Goal: Task Accomplishment & Management: Use online tool/utility

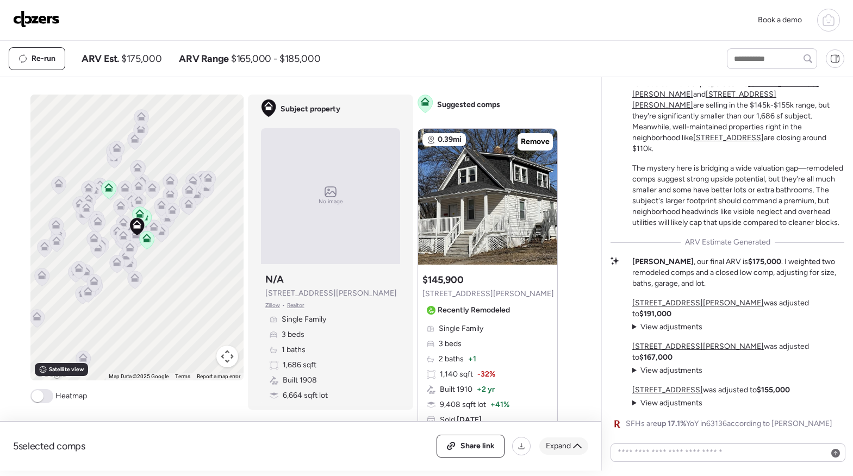
click at [571, 445] on div "Expand" at bounding box center [563, 446] width 49 height 17
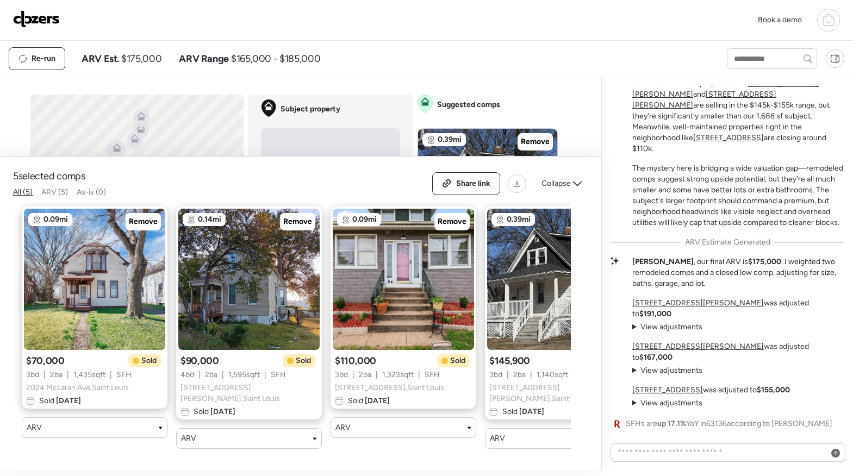
click at [51, 195] on span "ARV (5)" at bounding box center [54, 192] width 27 height 9
click at [93, 195] on span "As-is (0)" at bounding box center [91, 192] width 29 height 9
click at [100, 195] on span "As-is (0)" at bounding box center [91, 192] width 29 height 9
drag, startPoint x: 82, startPoint y: 194, endPoint x: 135, endPoint y: 195, distance: 52.8
click at [135, 195] on div "5 selected comps All (5) ARV (5) As-is (0) Share link Collapse" at bounding box center [300, 184] width 575 height 28
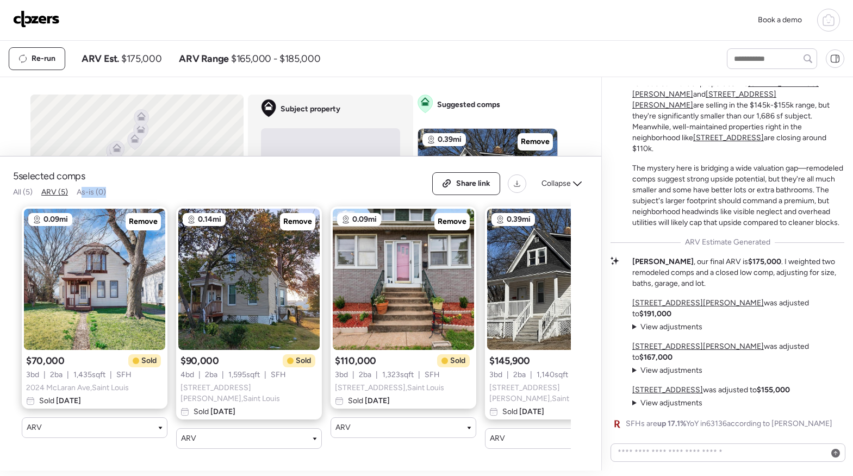
scroll to position [-7, 0]
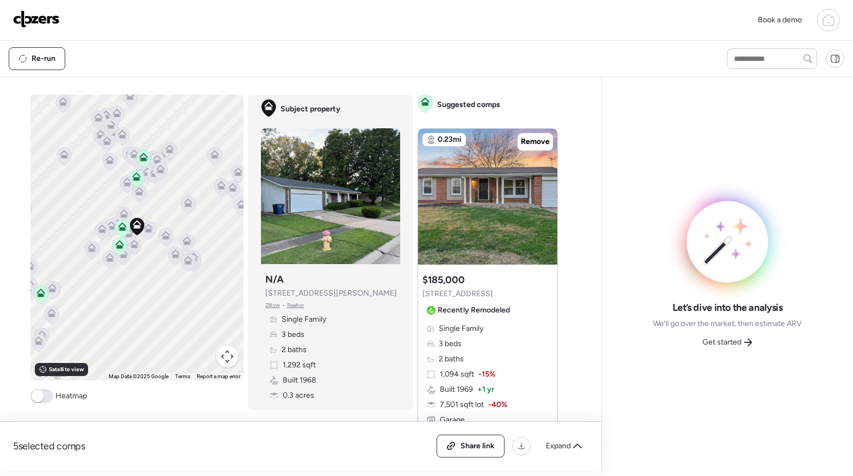
click at [224, 355] on button "Map camera controls" at bounding box center [227, 357] width 22 height 22
click at [222, 358] on button "Map camera controls" at bounding box center [227, 357] width 22 height 22
click at [41, 397] on span at bounding box center [41, 396] width 23 height 14
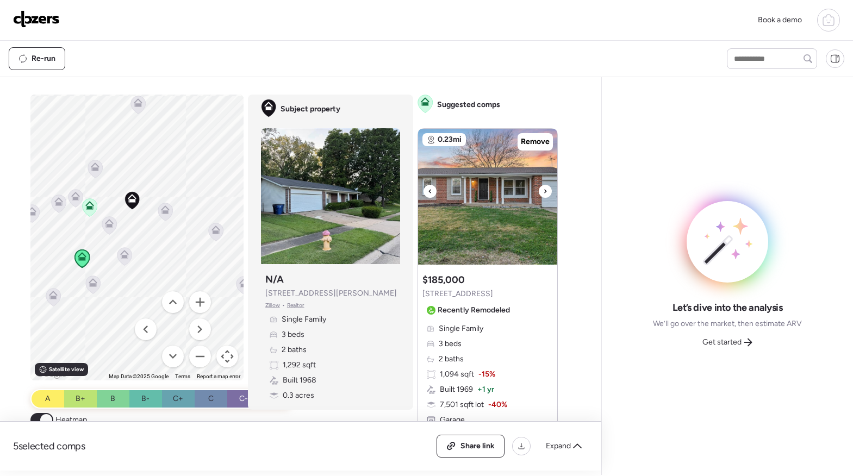
click at [543, 187] on icon at bounding box center [545, 191] width 4 height 13
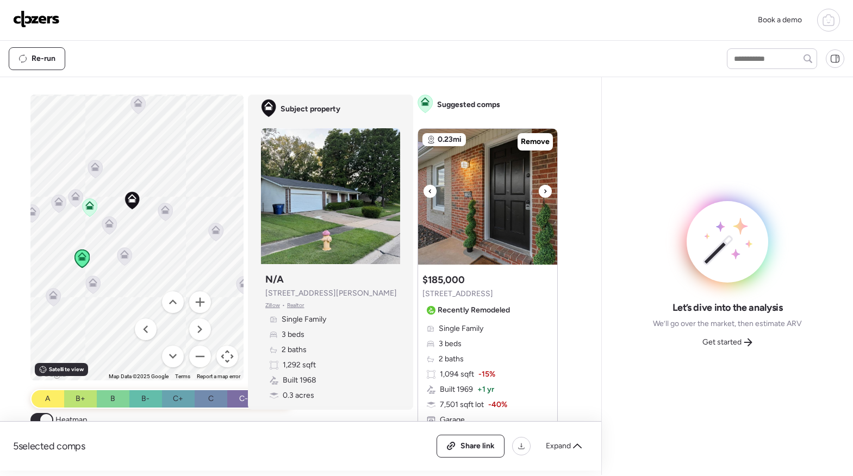
click at [543, 189] on icon at bounding box center [545, 191] width 4 height 13
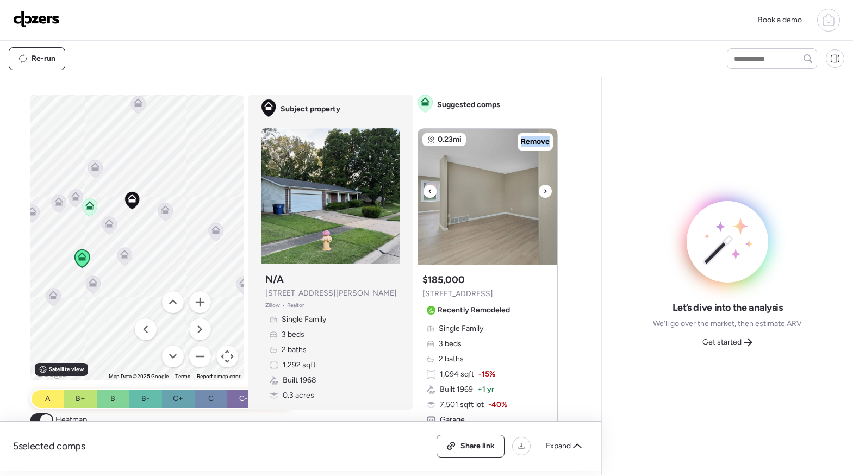
click at [544, 189] on icon at bounding box center [545, 191] width 2 height 4
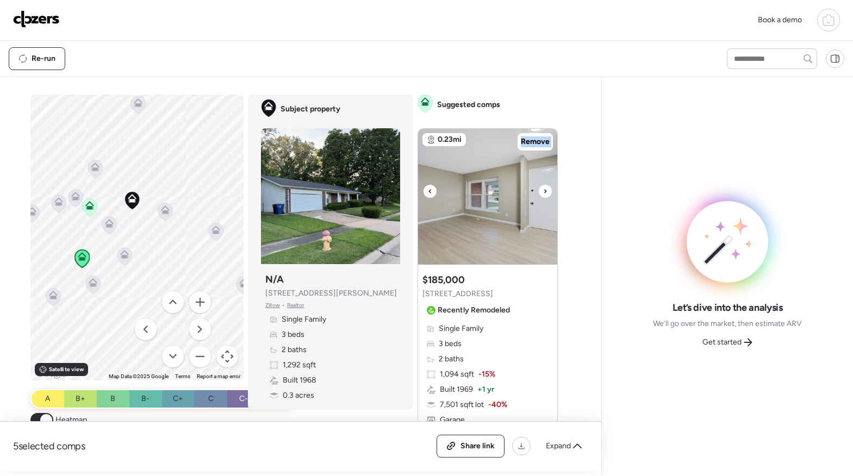
click at [544, 189] on icon at bounding box center [545, 191] width 2 height 4
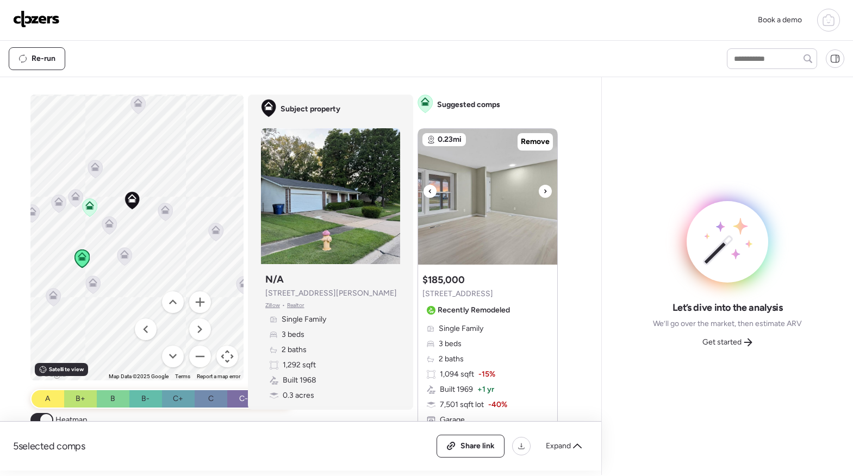
click at [543, 189] on icon at bounding box center [545, 191] width 4 height 13
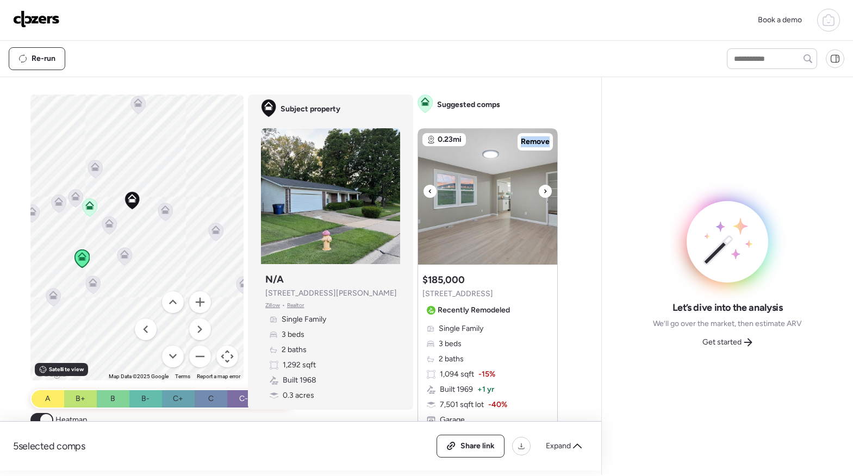
click at [543, 189] on icon at bounding box center [545, 191] width 4 height 13
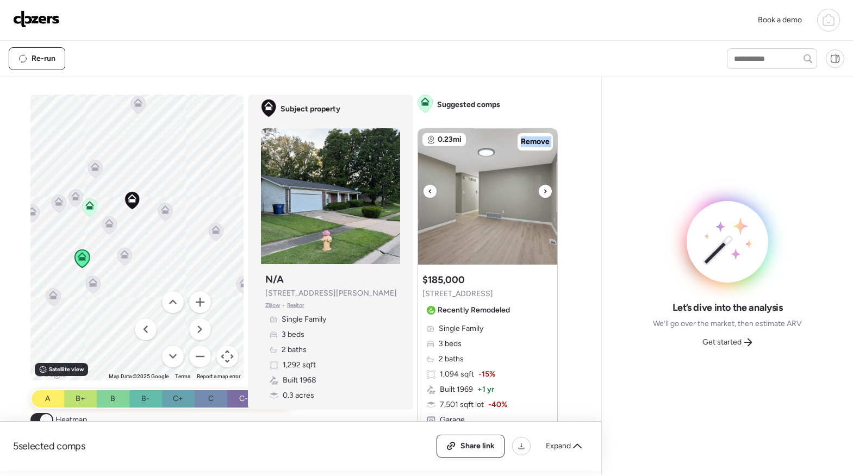
click at [543, 189] on icon at bounding box center [545, 191] width 4 height 13
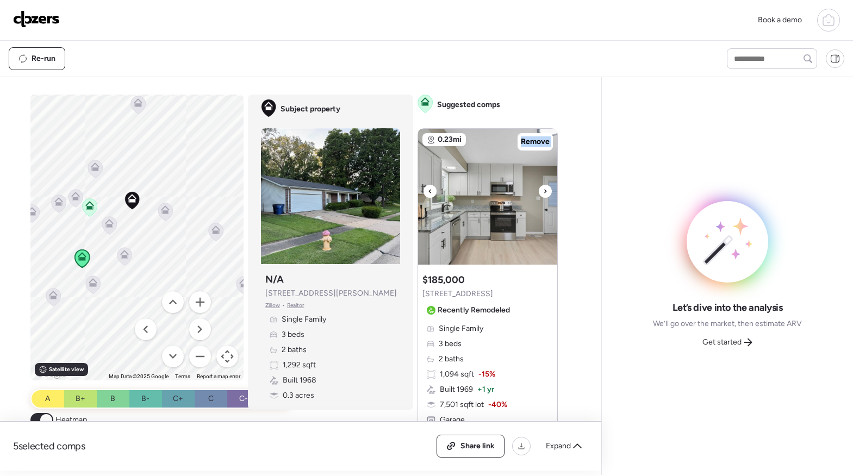
click at [543, 189] on icon at bounding box center [545, 191] width 4 height 13
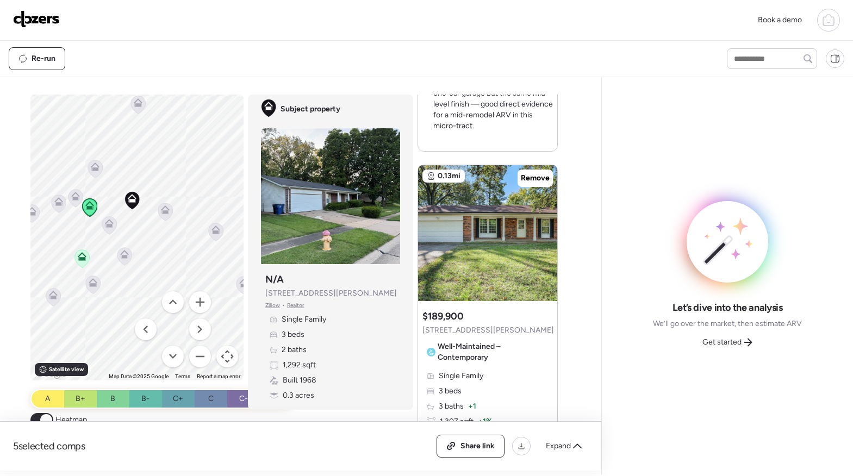
scroll to position [463, 0]
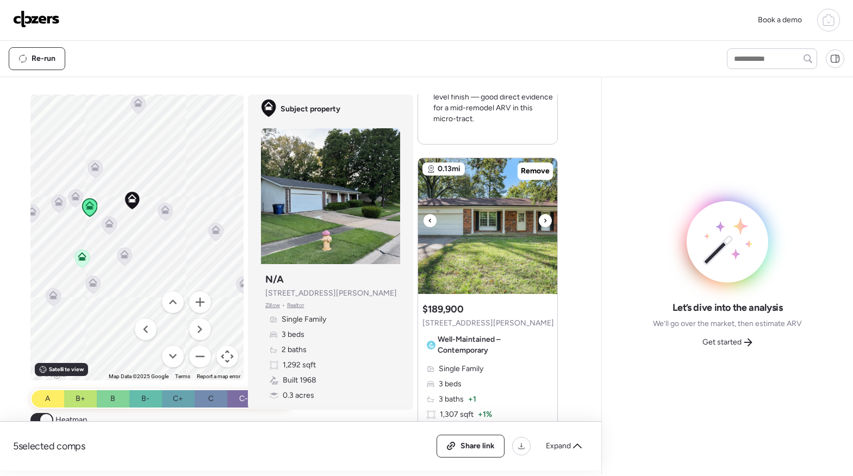
click at [545, 221] on div at bounding box center [545, 220] width 13 height 13
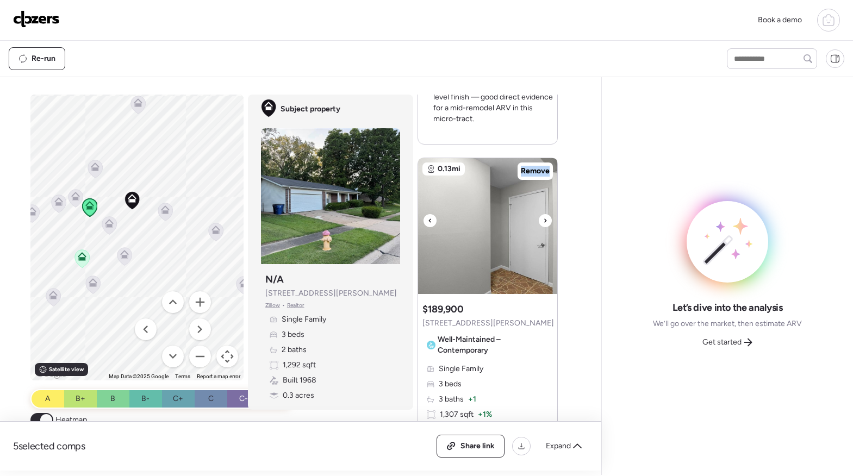
click at [546, 221] on div at bounding box center [545, 220] width 13 height 13
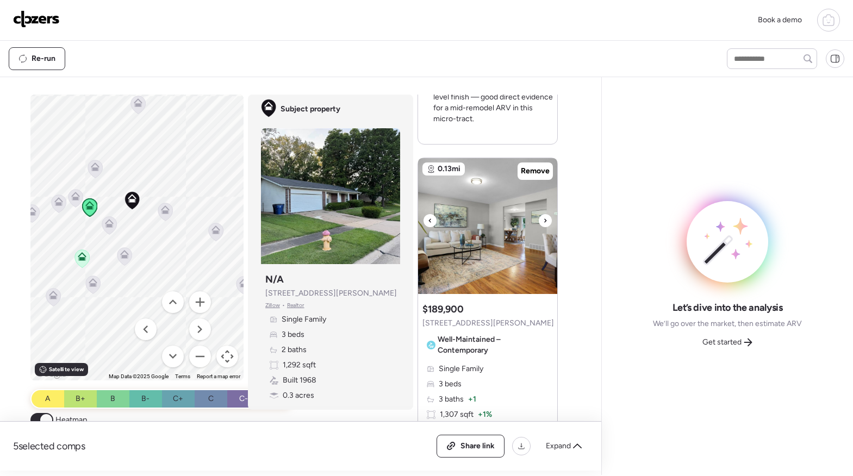
click at [546, 220] on div at bounding box center [545, 220] width 13 height 13
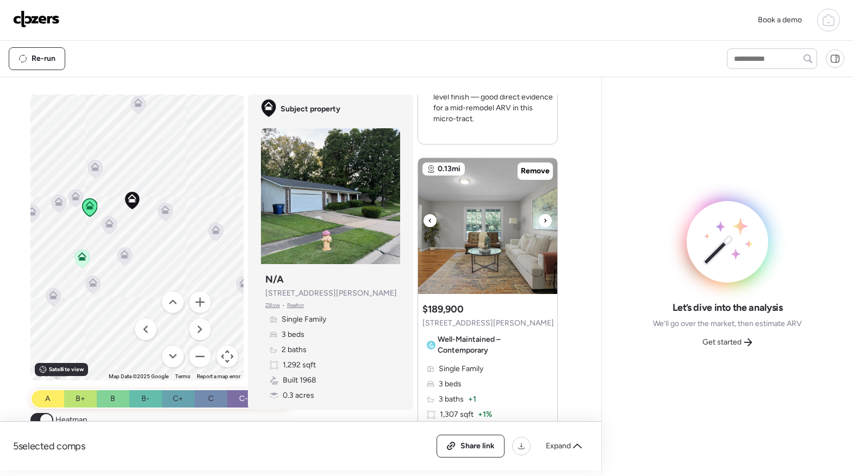
click at [546, 220] on div at bounding box center [545, 220] width 13 height 13
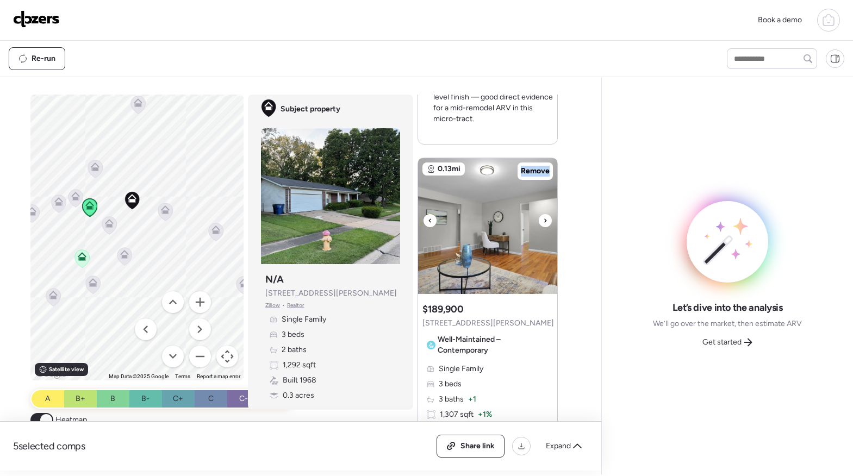
click at [546, 220] on div at bounding box center [545, 220] width 13 height 13
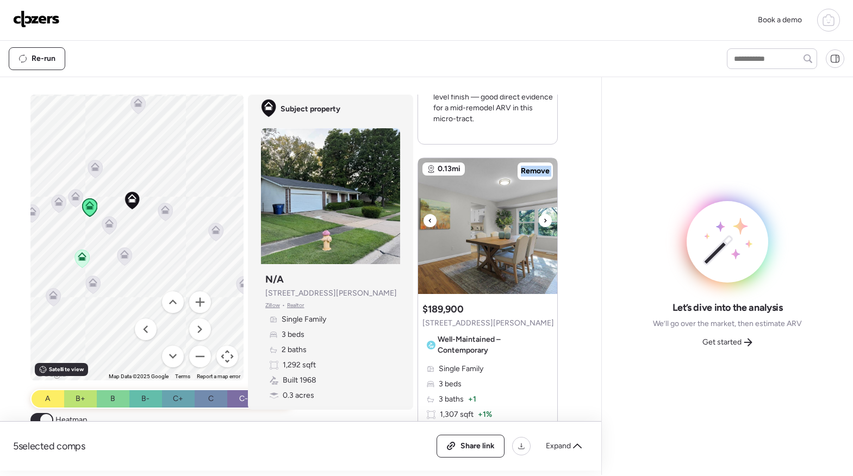
click at [546, 220] on div at bounding box center [545, 220] width 13 height 13
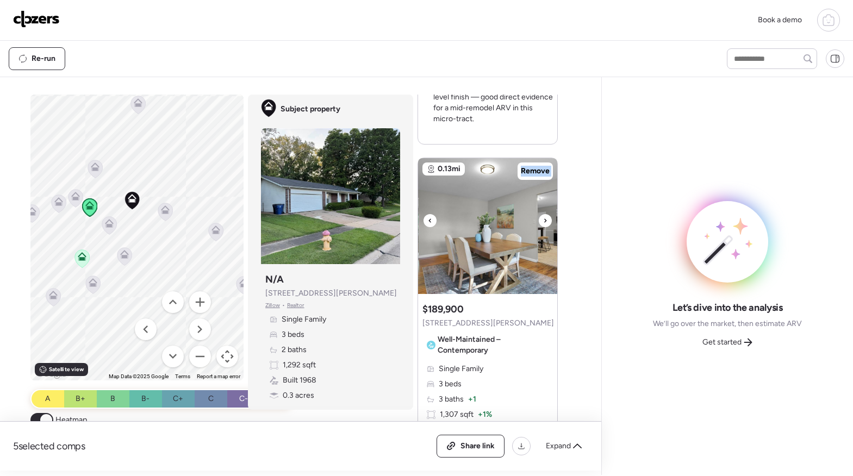
click at [546, 220] on div at bounding box center [545, 220] width 13 height 13
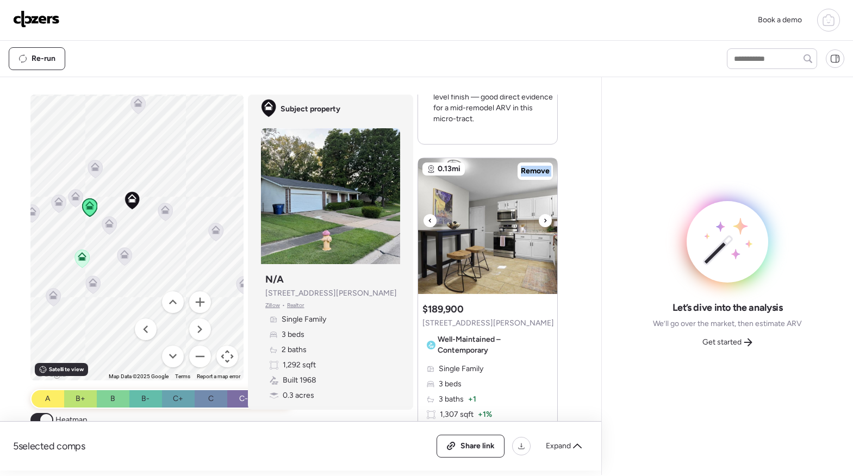
click at [546, 220] on div at bounding box center [545, 220] width 13 height 13
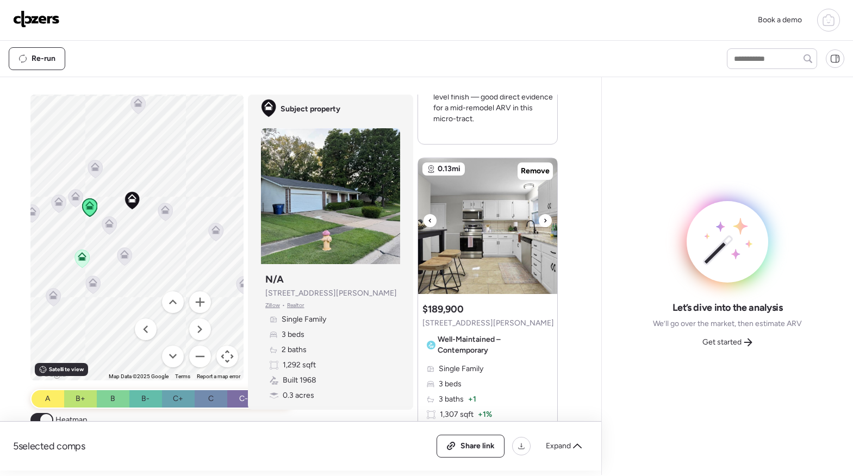
click at [543, 220] on icon at bounding box center [545, 220] width 4 height 13
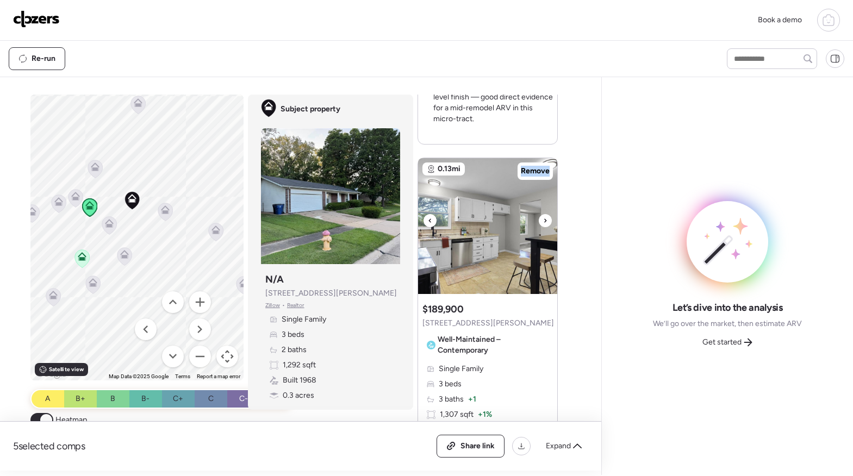
click at [543, 220] on icon at bounding box center [545, 220] width 4 height 13
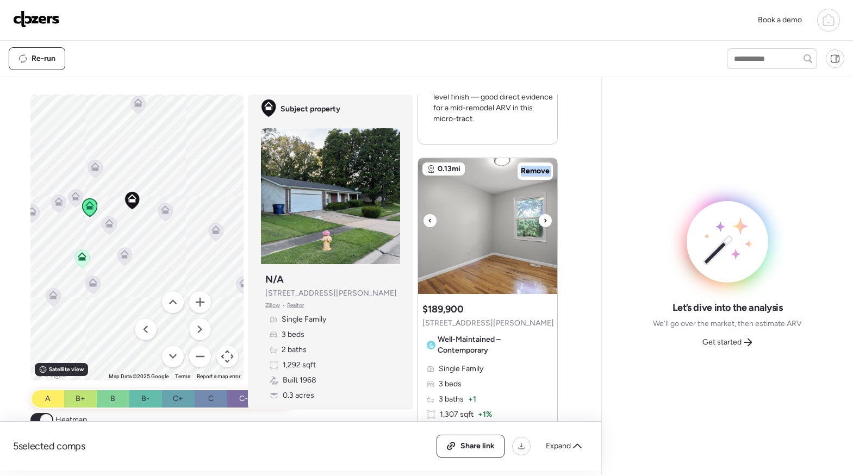
click at [543, 220] on icon at bounding box center [545, 220] width 4 height 13
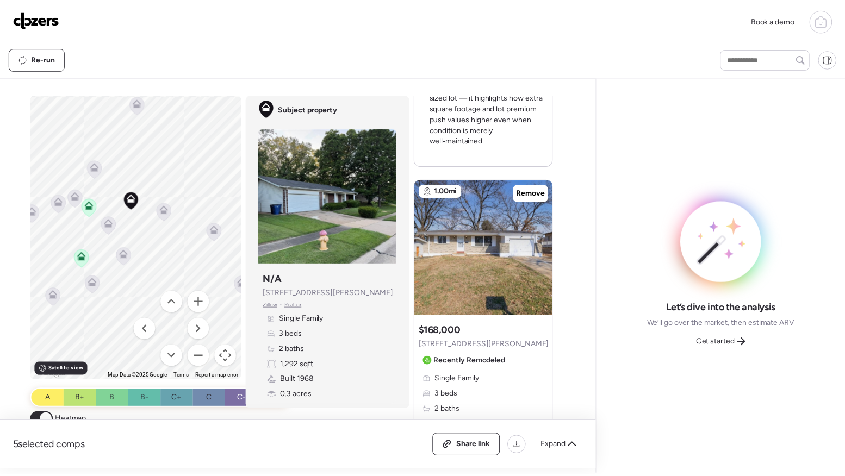
scroll to position [1490, 0]
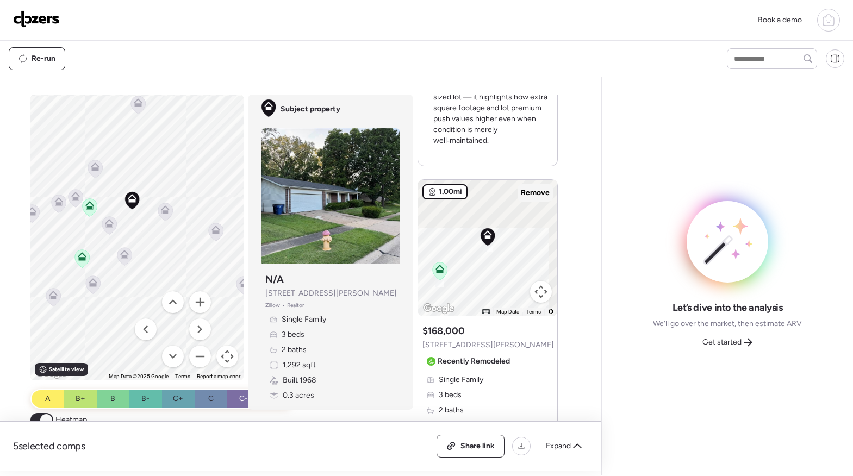
click at [523, 188] on span "Remove" at bounding box center [535, 193] width 29 height 11
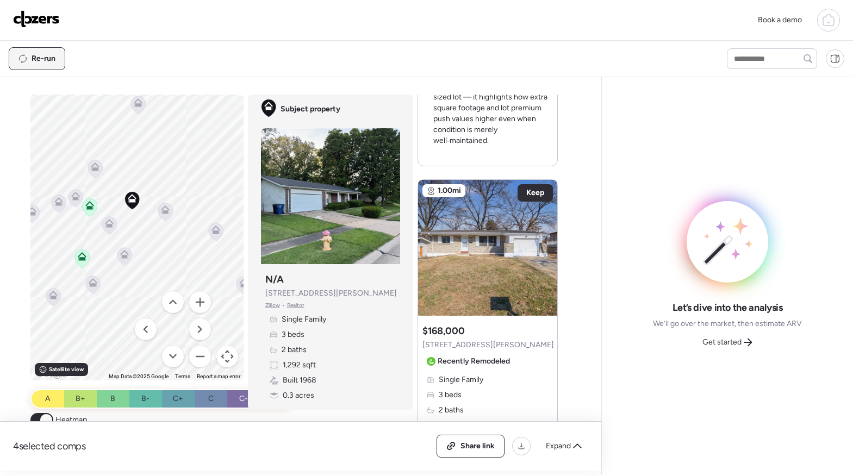
click at [47, 62] on span "Re-run" at bounding box center [44, 58] width 24 height 11
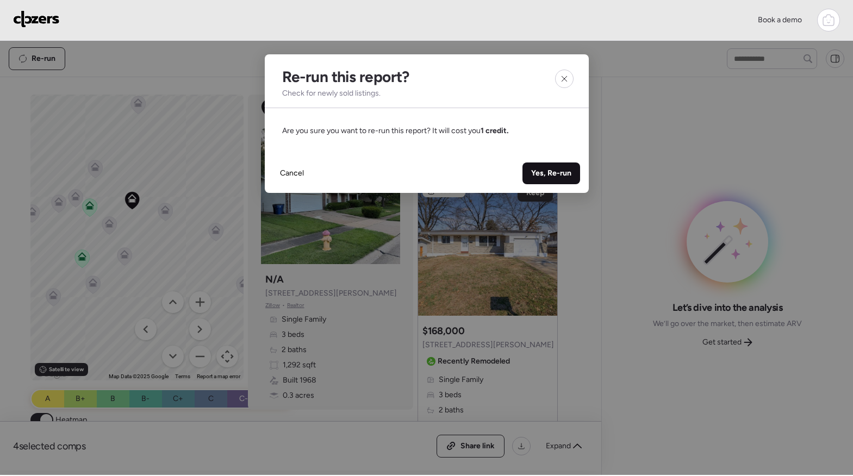
click at [553, 178] on span "Yes, Re-run" at bounding box center [551, 173] width 40 height 11
